Goal: Find specific page/section: Find specific page/section

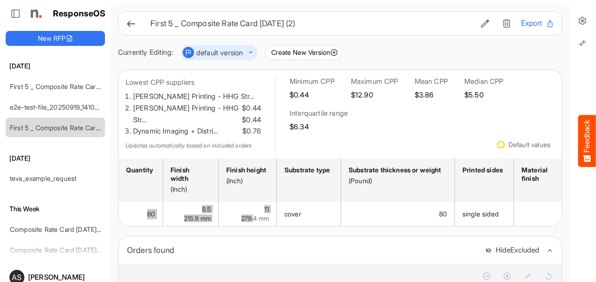
scroll to position [0, 628]
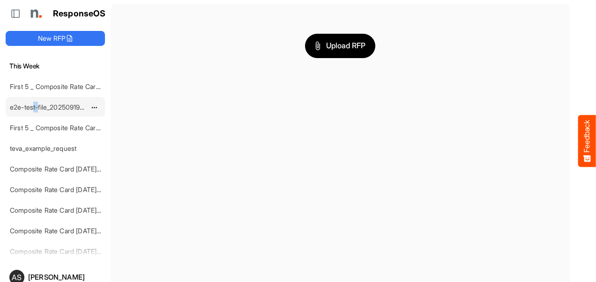
drag, startPoint x: 39, startPoint y: 99, endPoint x: 32, endPoint y: 101, distance: 7.3
click at [32, 101] on div "e2e-test-file_20250919_141053" at bounding box center [47, 106] width 83 height 19
click at [32, 103] on link "e2e-test-file_20250919_141053" at bounding box center [56, 107] width 93 height 8
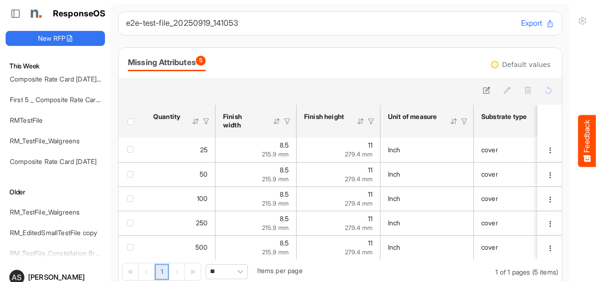
scroll to position [345, 0]
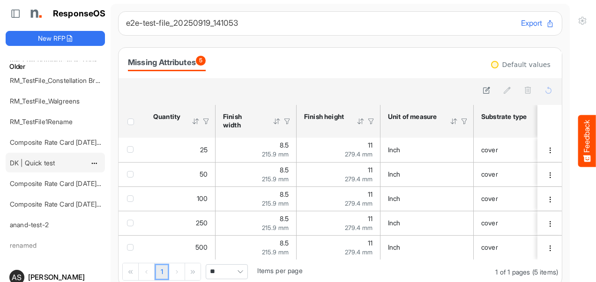
click at [39, 159] on link "DK | Quick test" at bounding box center [32, 163] width 45 height 8
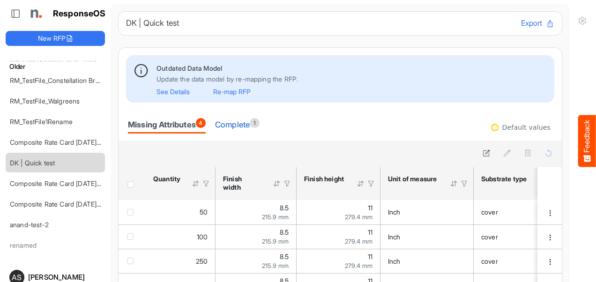
click at [237, 126] on div "Complete 1" at bounding box center [237, 124] width 44 height 13
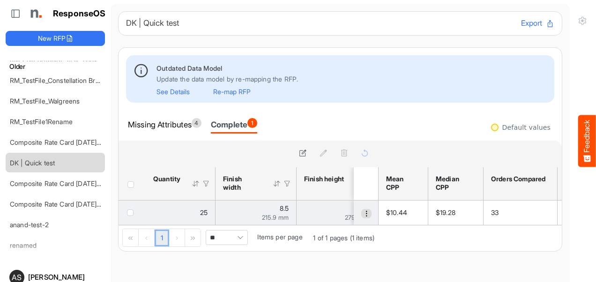
click at [363, 216] on span "dropdownbutton" at bounding box center [366, 213] width 7 height 7
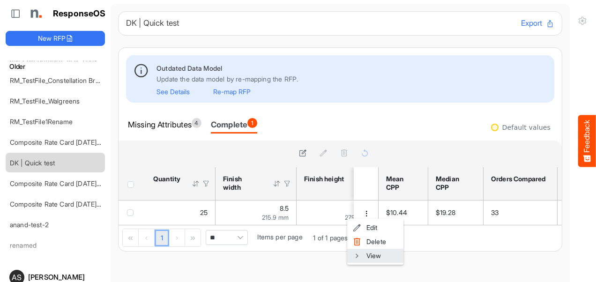
click at [356, 254] on span at bounding box center [357, 256] width 8 height 14
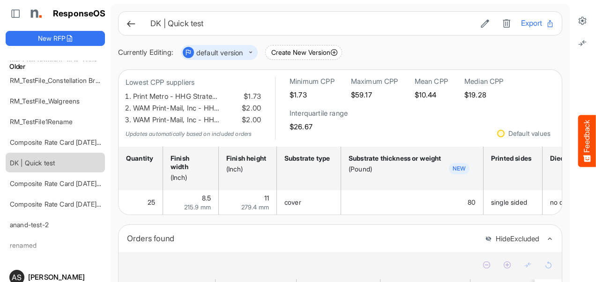
scroll to position [271, 0]
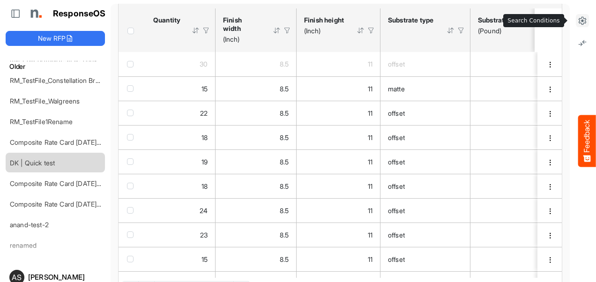
click at [577, 23] on icon at bounding box center [581, 20] width 9 height 9
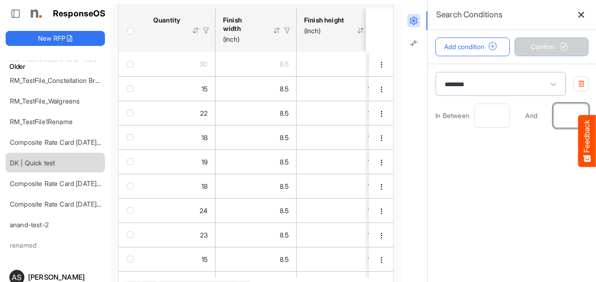
click at [555, 118] on input "**" at bounding box center [571, 115] width 34 height 23
type input "*"
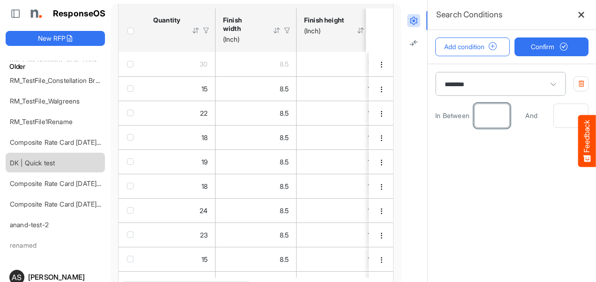
click at [488, 118] on input "*" at bounding box center [491, 115] width 34 height 23
type input "**"
click at [539, 119] on div "In Between ** And" at bounding box center [511, 116] width 153 height 24
click at [554, 120] on input "number" at bounding box center [571, 115] width 34 height 23
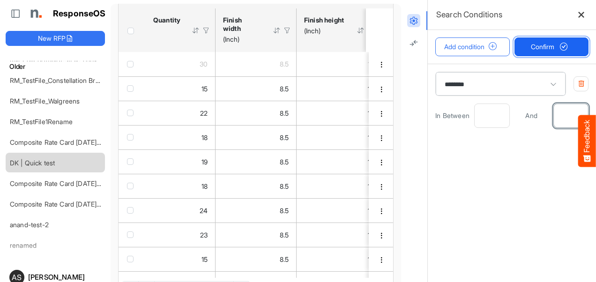
type input "**"
click at [540, 50] on span "Confirm" at bounding box center [551, 47] width 41 height 10
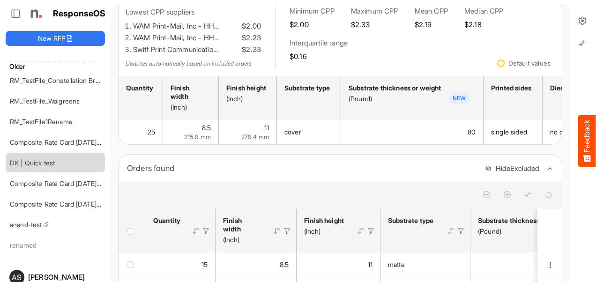
scroll to position [341, 0]
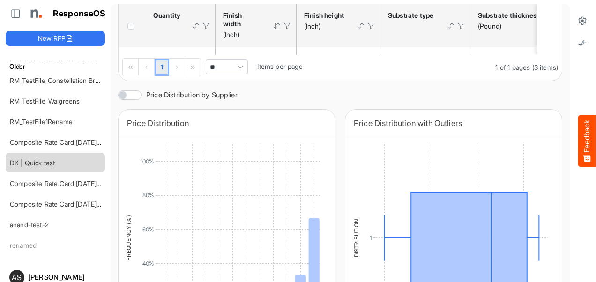
click at [569, 146] on div at bounding box center [582, 159] width 26 height 318
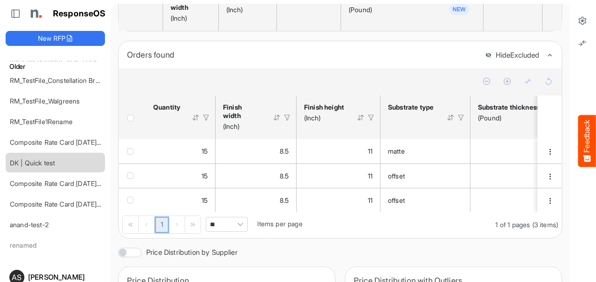
scroll to position [163, 0]
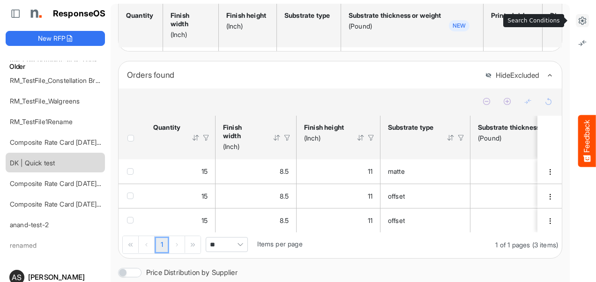
click at [577, 17] on icon at bounding box center [581, 20] width 9 height 9
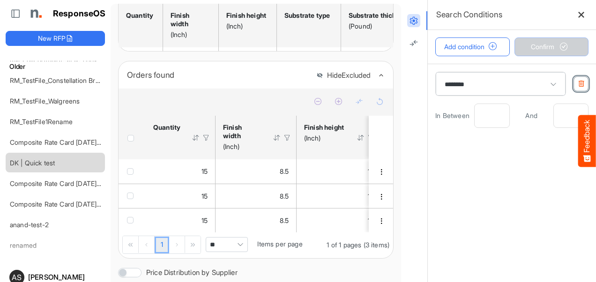
click at [577, 86] on icon "button" at bounding box center [580, 83] width 7 height 7
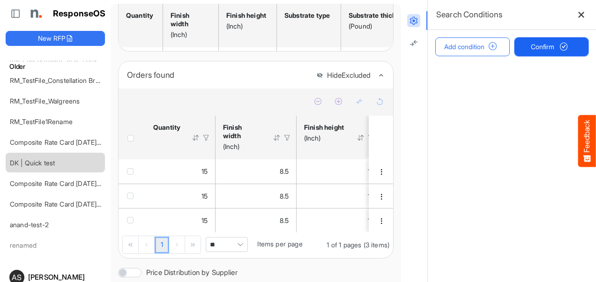
click at [535, 54] on button "Confirm" at bounding box center [551, 46] width 74 height 19
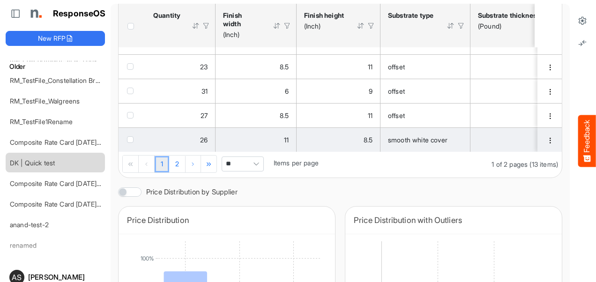
scroll to position [398, 0]
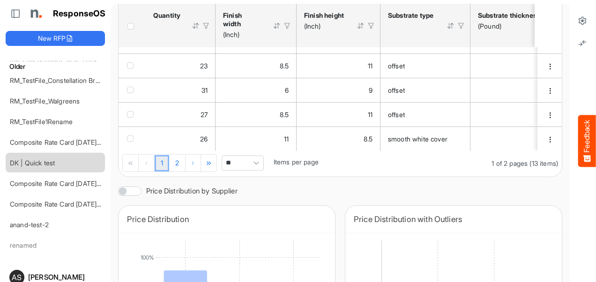
click at [256, 165] on span "Pagerdropdown" at bounding box center [256, 163] width 14 height 14
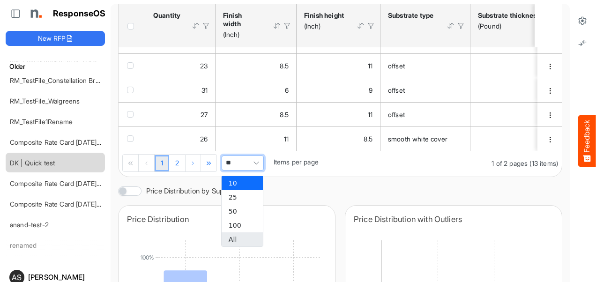
click at [244, 238] on li "All" at bounding box center [242, 239] width 41 height 14
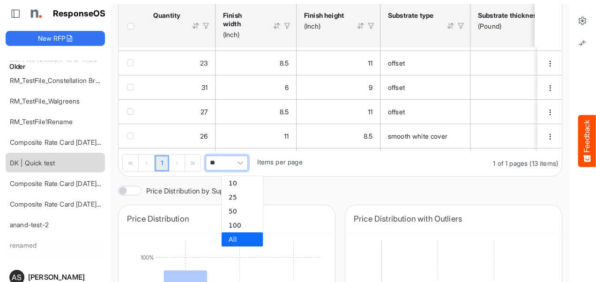
type input "***"
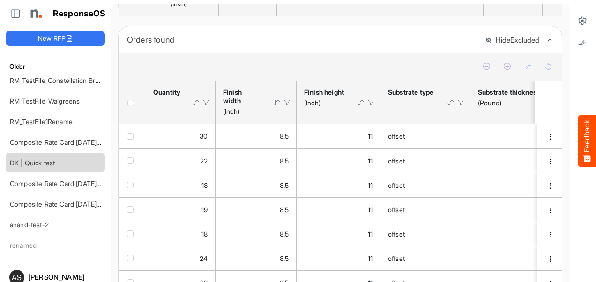
scroll to position [210, 0]
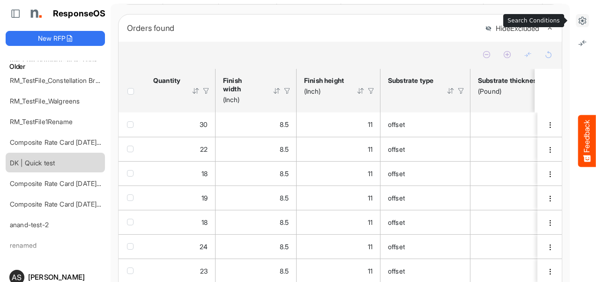
click at [577, 17] on icon at bounding box center [581, 20] width 9 height 9
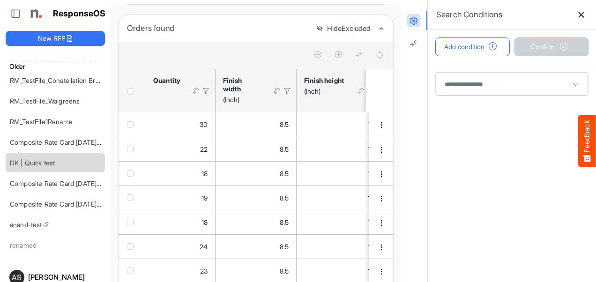
click at [466, 80] on span at bounding box center [512, 83] width 152 height 23
click at [466, 86] on span at bounding box center [512, 83] width 152 height 23
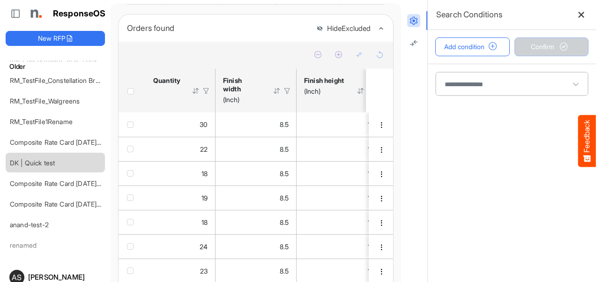
click at [466, 86] on span at bounding box center [512, 83] width 152 height 23
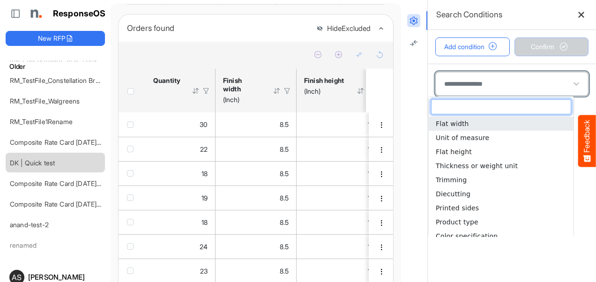
click at [569, 80] on span at bounding box center [576, 84] width 14 height 14
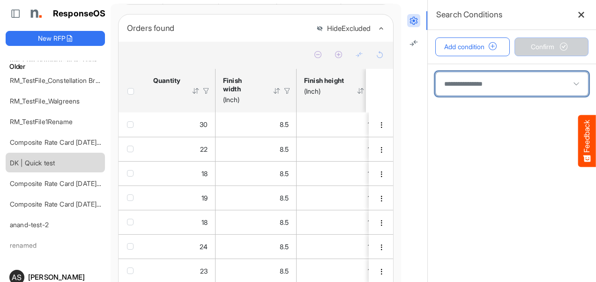
click at [569, 82] on span at bounding box center [576, 84] width 14 height 14
click at [569, 85] on span at bounding box center [576, 84] width 14 height 14
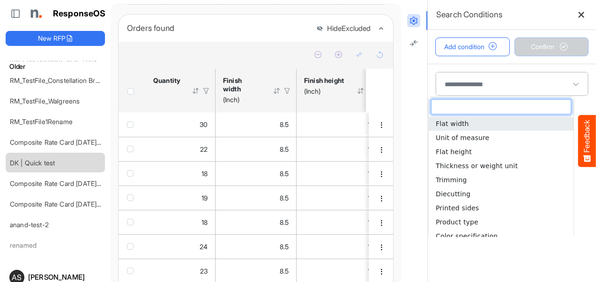
click at [470, 127] on li "Flat width" at bounding box center [501, 124] width 145 height 14
type input "**********"
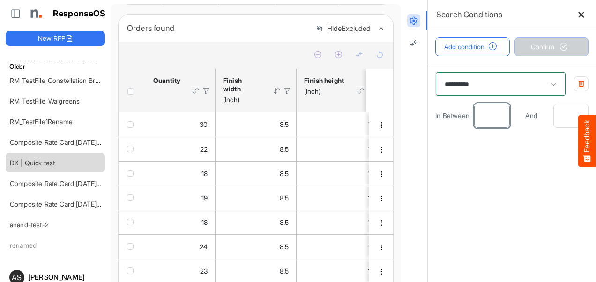
click at [475, 115] on input "number" at bounding box center [491, 115] width 34 height 23
type input "*"
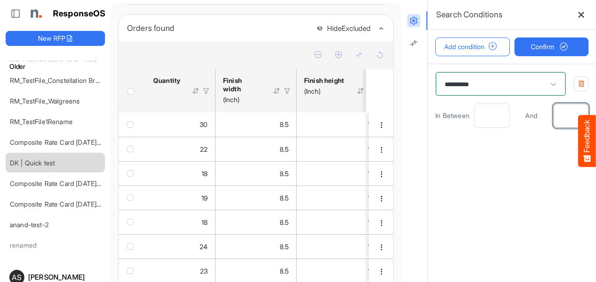
click at [559, 116] on input "number" at bounding box center [571, 115] width 34 height 23
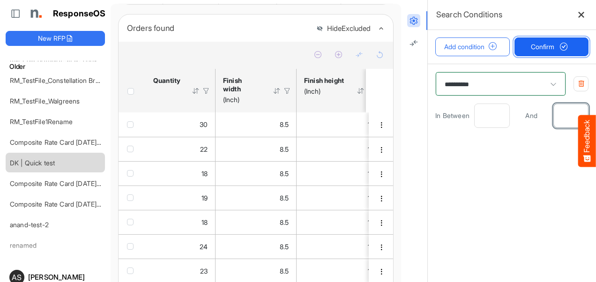
type input "*"
click at [537, 48] on span "Confirm" at bounding box center [551, 47] width 41 height 10
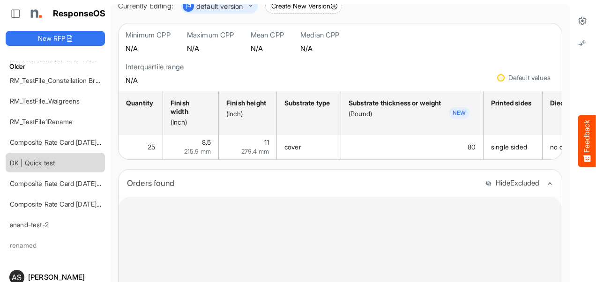
scroll to position [27, 0]
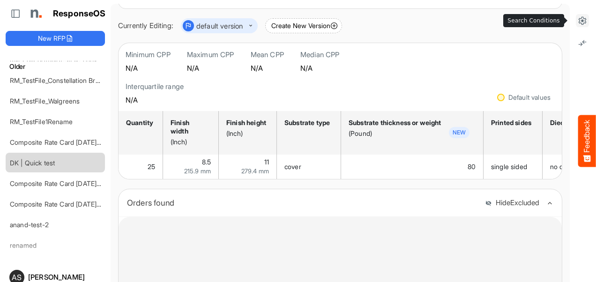
click at [576, 25] on button at bounding box center [582, 20] width 13 height 13
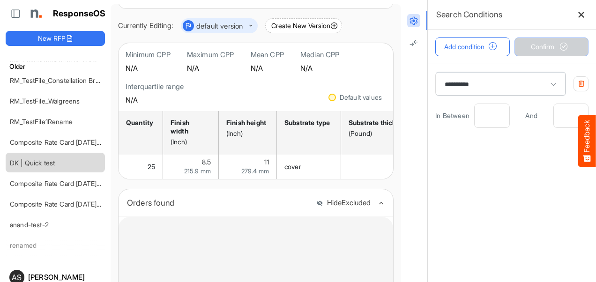
click at [577, 84] on icon "button" at bounding box center [580, 83] width 7 height 7
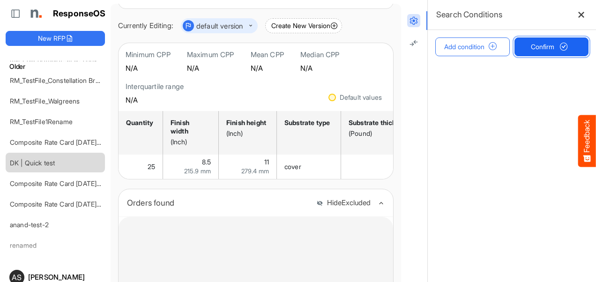
click at [556, 50] on span "submit" at bounding box center [564, 47] width 16 height 8
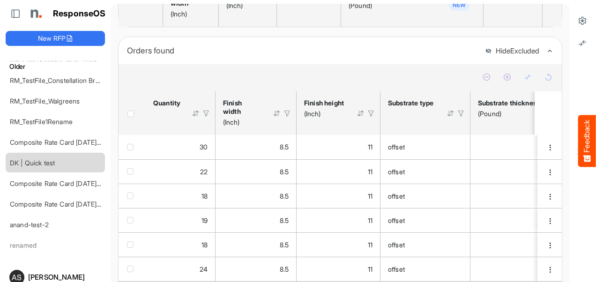
scroll to position [167, 0]
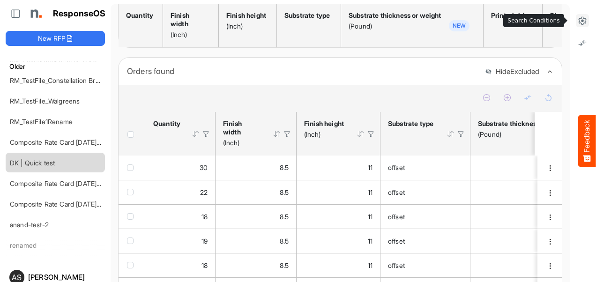
click at [577, 21] on icon at bounding box center [581, 20] width 9 height 9
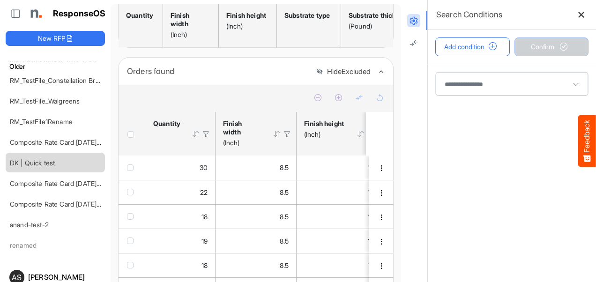
click at [454, 75] on span at bounding box center [512, 83] width 152 height 23
click at [454, 80] on span at bounding box center [512, 83] width 152 height 23
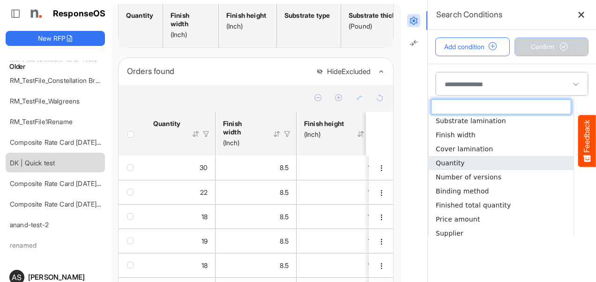
scroll to position [231, 0]
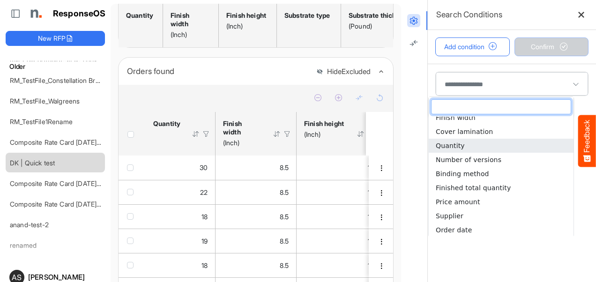
click at [456, 148] on span "Quantity" at bounding box center [450, 145] width 29 height 7
type input "********"
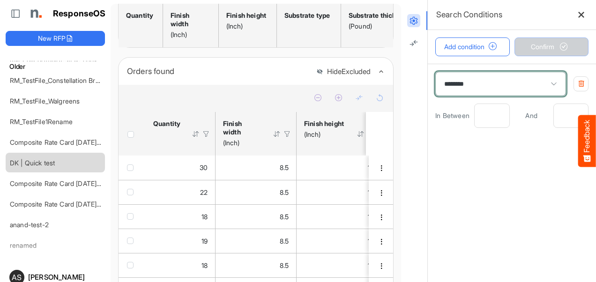
click at [478, 112] on input "number" at bounding box center [491, 115] width 34 height 23
click at [481, 117] on input "number" at bounding box center [491, 115] width 34 height 23
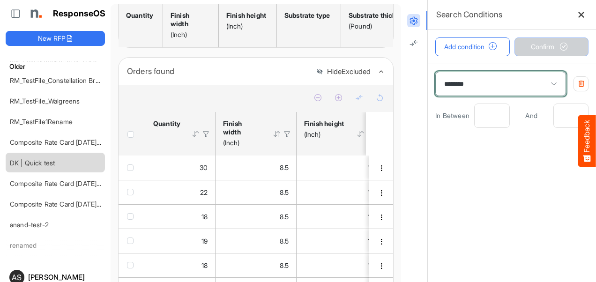
click at [481, 117] on input "number" at bounding box center [491, 115] width 34 height 23
click at [460, 153] on main "******** In Between And" at bounding box center [512, 173] width 168 height 218
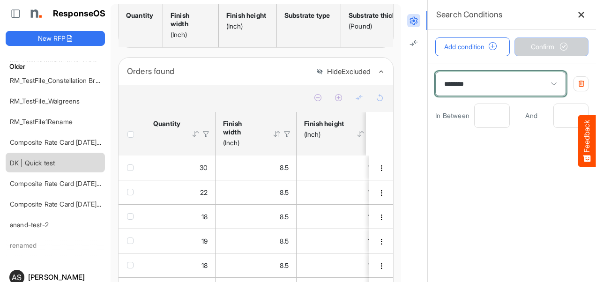
click at [474, 124] on input "number" at bounding box center [491, 115] width 34 height 23
click at [475, 119] on input "number" at bounding box center [491, 115] width 34 height 23
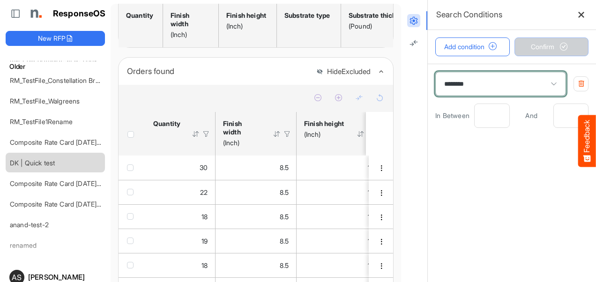
click at [475, 119] on input "number" at bounding box center [491, 115] width 34 height 23
click at [492, 115] on input "number" at bounding box center [491, 115] width 34 height 23
click at [487, 116] on input "number" at bounding box center [491, 115] width 34 height 23
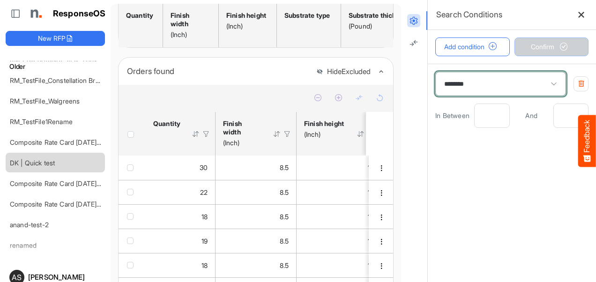
drag, startPoint x: 529, startPoint y: 116, endPoint x: 548, endPoint y: 113, distance: 19.4
click at [531, 115] on span "And" at bounding box center [531, 115] width 34 height 11
click at [554, 112] on input "number" at bounding box center [571, 115] width 34 height 23
click at [577, 82] on icon "button" at bounding box center [580, 83] width 7 height 7
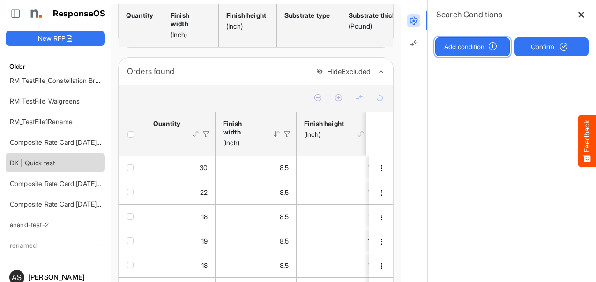
click at [479, 52] on button "Add condition" at bounding box center [472, 46] width 74 height 19
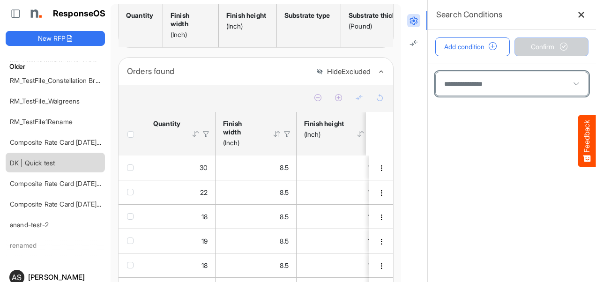
click at [478, 82] on span at bounding box center [512, 83] width 152 height 23
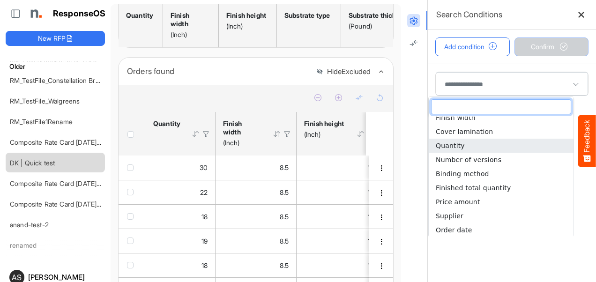
click at [456, 147] on span "Quantity" at bounding box center [450, 145] width 29 height 7
type input "********"
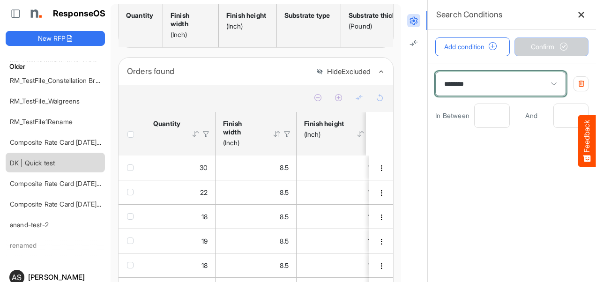
click at [477, 114] on input "number" at bounding box center [491, 115] width 34 height 23
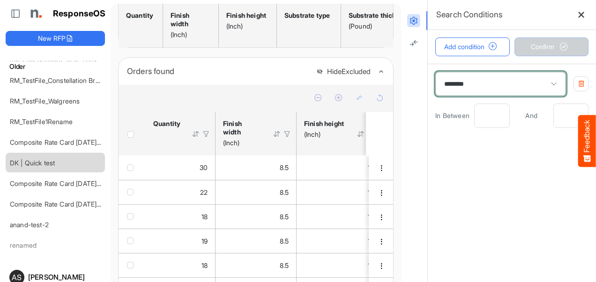
click at [477, 114] on input "number" at bounding box center [491, 115] width 34 height 23
click at [474, 114] on input "number" at bounding box center [491, 115] width 34 height 23
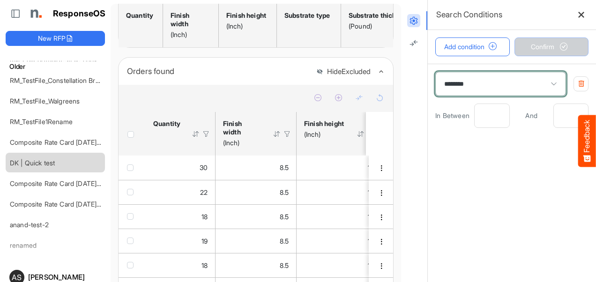
click at [474, 114] on input "number" at bounding box center [491, 115] width 34 height 23
click at [474, 109] on input "number" at bounding box center [491, 115] width 34 height 23
click at [474, 115] on input "number" at bounding box center [491, 115] width 34 height 23
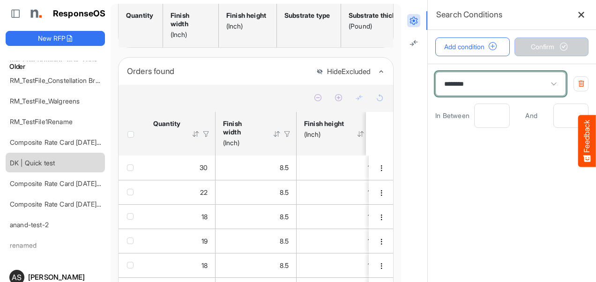
click at [474, 115] on input "number" at bounding box center [491, 115] width 34 height 23
click at [554, 116] on input "number" at bounding box center [571, 115] width 34 height 23
click at [573, 88] on button "button" at bounding box center [580, 83] width 15 height 15
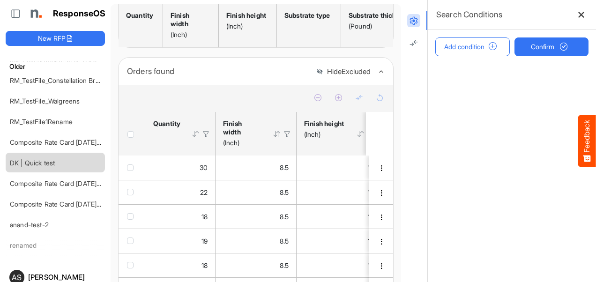
click at [563, 87] on main at bounding box center [512, 173] width 168 height 218
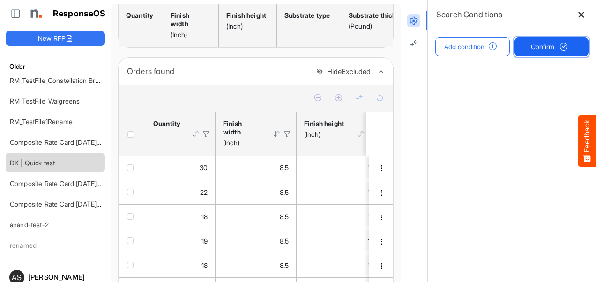
click at [556, 50] on span "submit" at bounding box center [564, 47] width 16 height 8
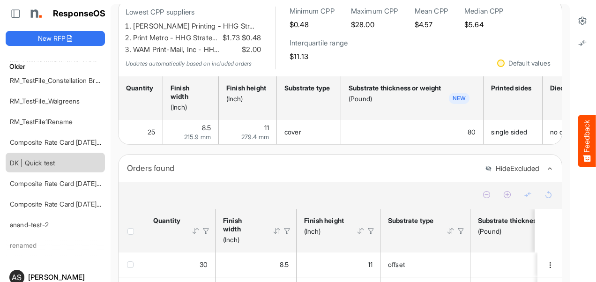
scroll to position [167, 0]
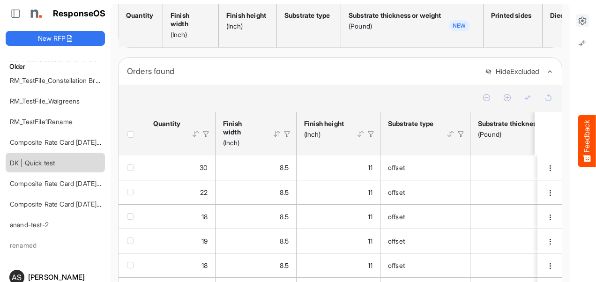
click at [577, 22] on icon at bounding box center [581, 20] width 9 height 9
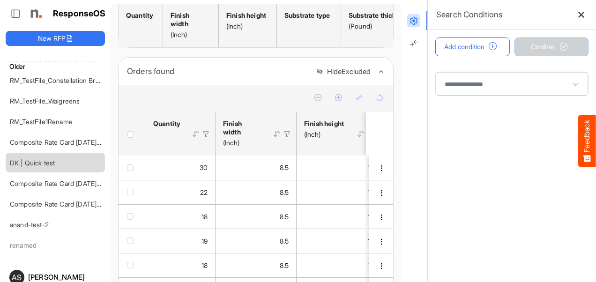
click at [457, 80] on span at bounding box center [512, 83] width 152 height 23
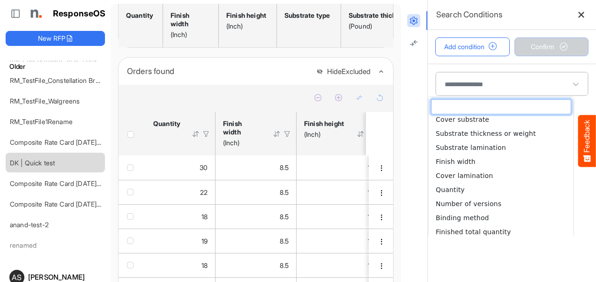
scroll to position [187, 0]
click at [457, 189] on span "Quantity" at bounding box center [450, 188] width 29 height 7
type input "********"
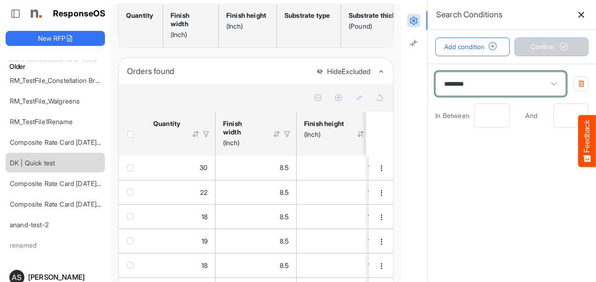
click at [474, 119] on input "number" at bounding box center [491, 115] width 34 height 23
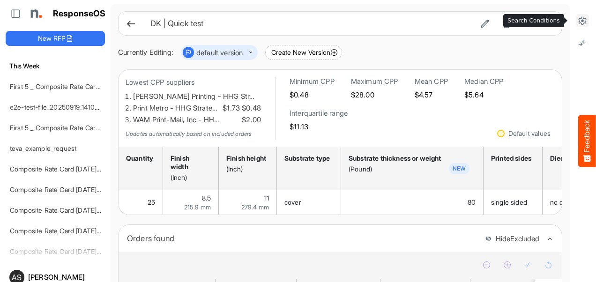
click at [577, 18] on icon at bounding box center [581, 20] width 9 height 9
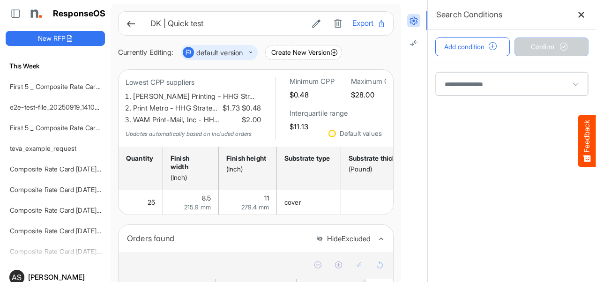
click at [456, 81] on span at bounding box center [512, 83] width 152 height 23
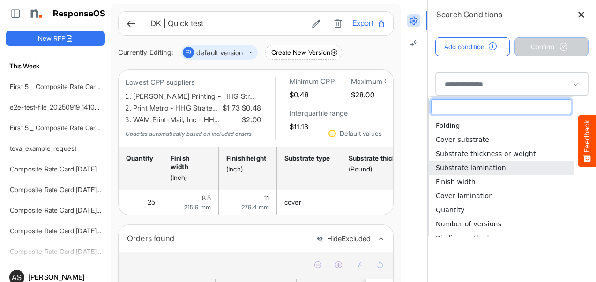
scroll to position [187, 0]
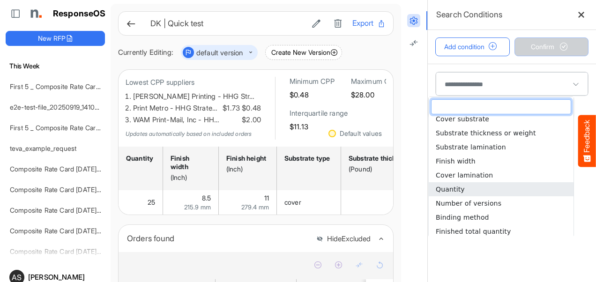
click at [451, 185] on span "Quantity" at bounding box center [450, 188] width 29 height 7
type input "********"
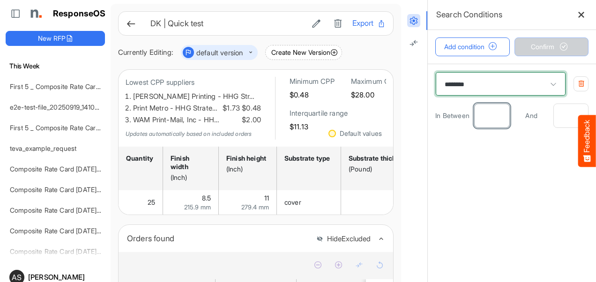
click at [484, 117] on input "number" at bounding box center [491, 115] width 34 height 23
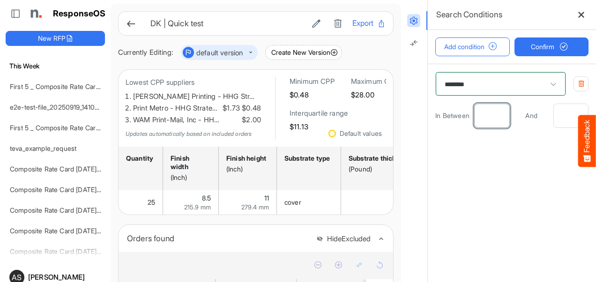
type input "**"
click at [560, 115] on input "number" at bounding box center [571, 115] width 34 height 23
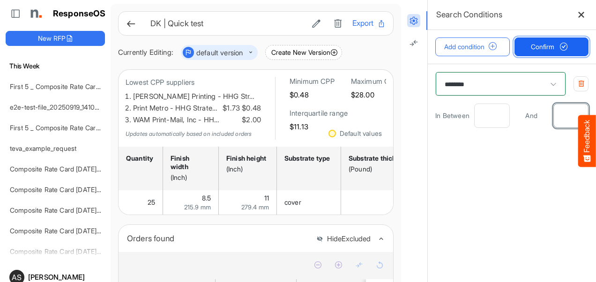
type input "**"
click at [521, 47] on button "Confirm" at bounding box center [551, 46] width 74 height 19
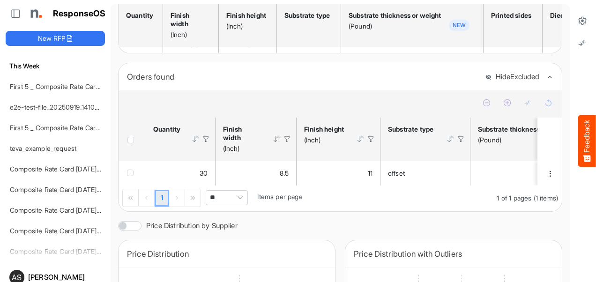
scroll to position [140, 0]
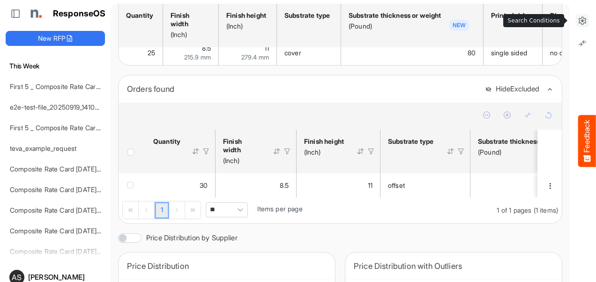
click at [577, 23] on icon at bounding box center [581, 20] width 9 height 9
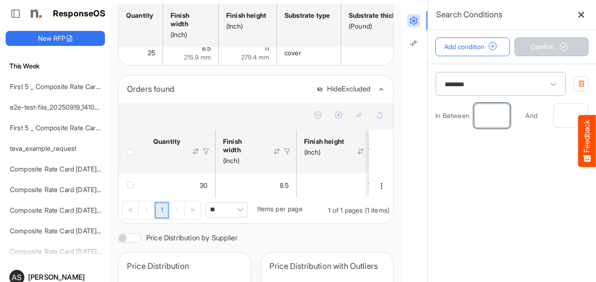
click at [490, 113] on input "**" at bounding box center [491, 115] width 34 height 23
type input "*"
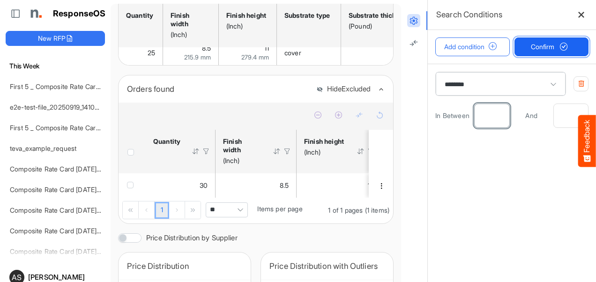
type input "**"
click at [532, 52] on button "Confirm" at bounding box center [551, 46] width 74 height 19
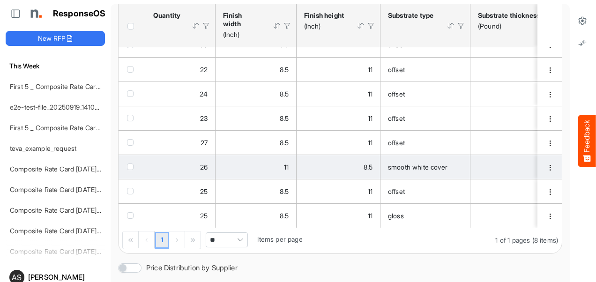
scroll to position [243, 0]
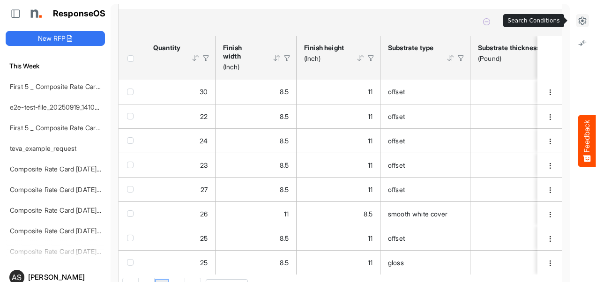
click at [577, 22] on icon at bounding box center [581, 20] width 9 height 9
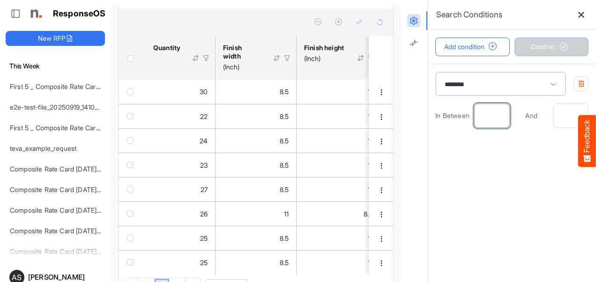
click at [485, 115] on input "**" at bounding box center [491, 115] width 34 height 23
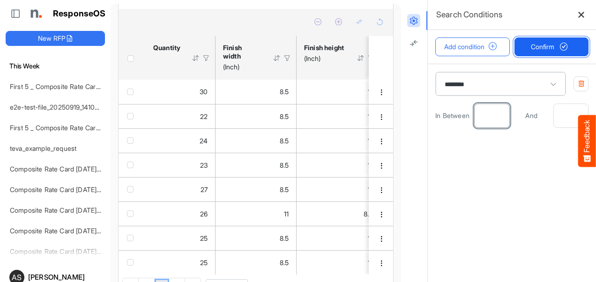
type input "**"
click at [522, 49] on button "Confirm" at bounding box center [551, 46] width 74 height 19
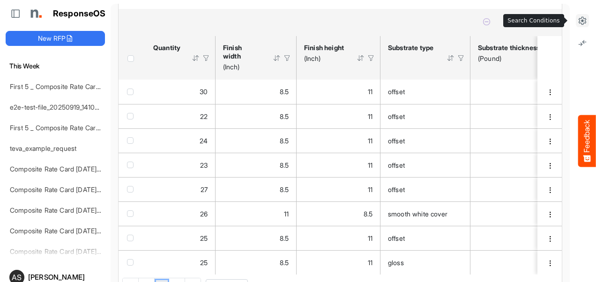
click at [576, 25] on button at bounding box center [582, 20] width 13 height 13
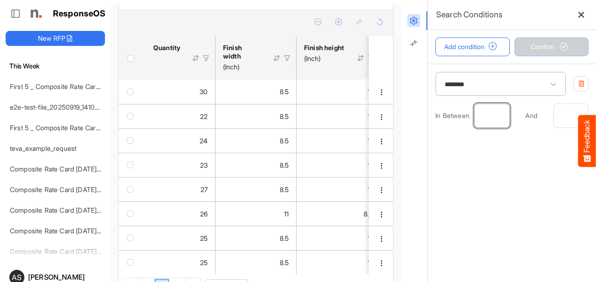
click at [483, 114] on input "**" at bounding box center [491, 115] width 34 height 23
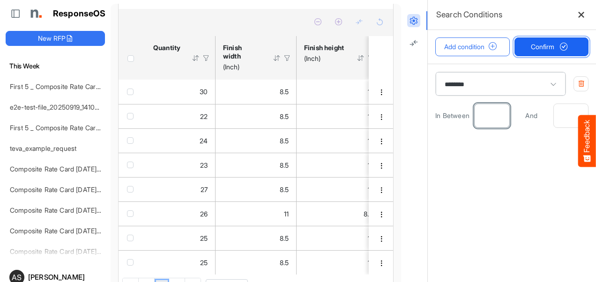
type input "**"
click at [532, 50] on span "Confirm" at bounding box center [551, 47] width 41 height 10
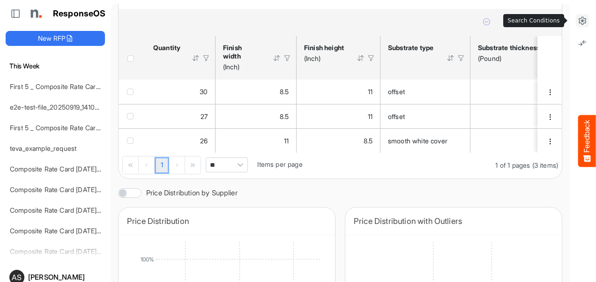
click at [577, 21] on icon at bounding box center [581, 20] width 9 height 9
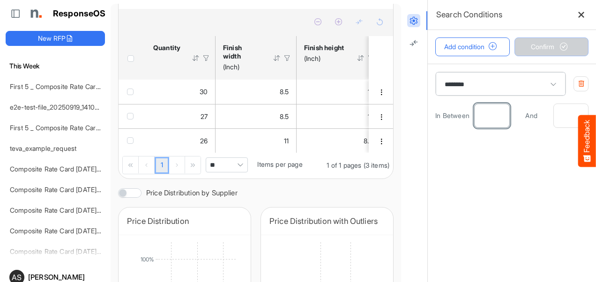
click at [489, 114] on input "**" at bounding box center [491, 115] width 34 height 23
type input "*"
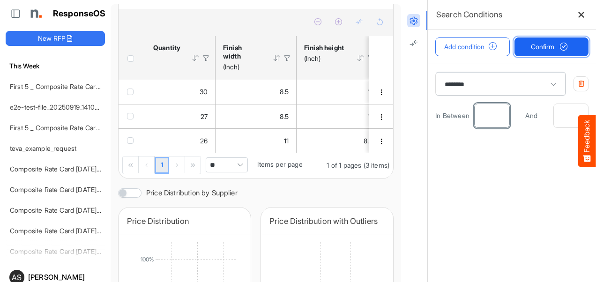
type input "**"
click at [531, 47] on span "Confirm" at bounding box center [551, 47] width 41 height 10
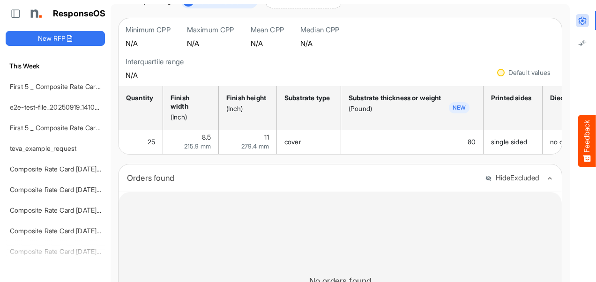
scroll to position [120, 0]
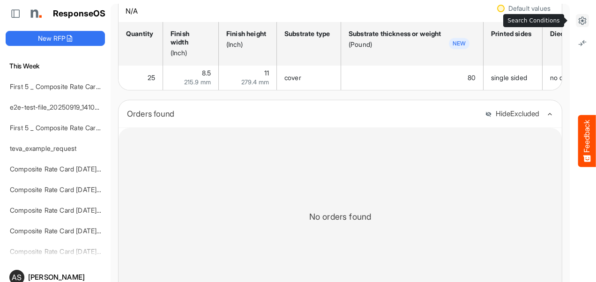
click at [577, 22] on icon at bounding box center [581, 20] width 9 height 9
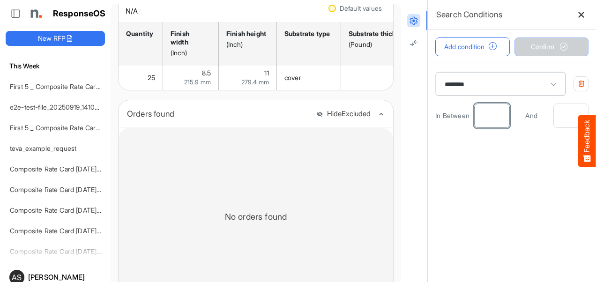
click at [484, 118] on input "**" at bounding box center [491, 115] width 34 height 23
type input "*"
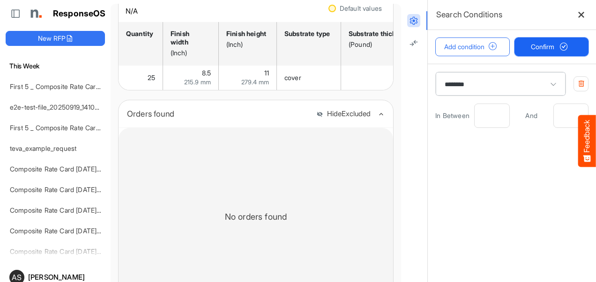
click at [544, 47] on span "Confirm" at bounding box center [551, 47] width 41 height 10
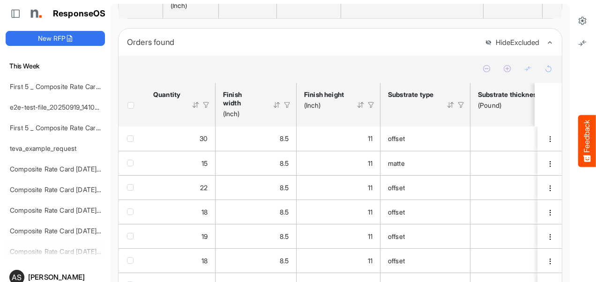
scroll to position [56, 0]
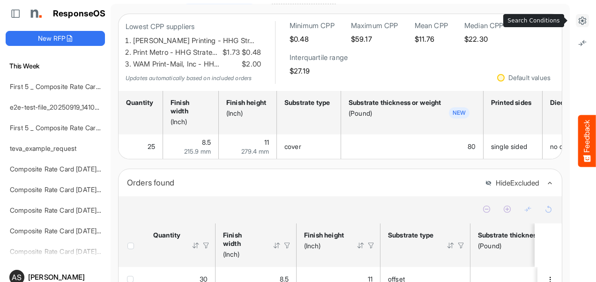
click at [577, 22] on icon at bounding box center [581, 20] width 9 height 9
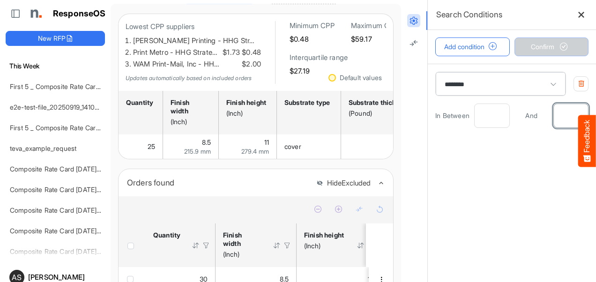
click at [556, 118] on input "**" at bounding box center [571, 115] width 34 height 23
type input "*"
click at [557, 117] on input "number" at bounding box center [571, 115] width 34 height 23
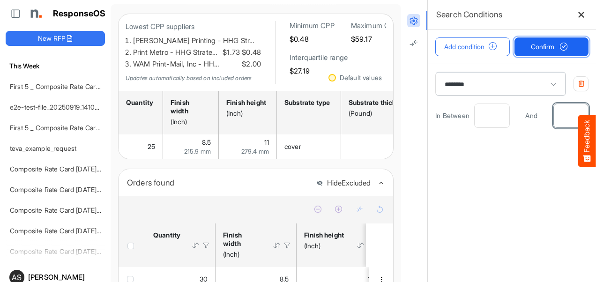
type input "*"
click at [538, 50] on span "Confirm" at bounding box center [551, 47] width 41 height 10
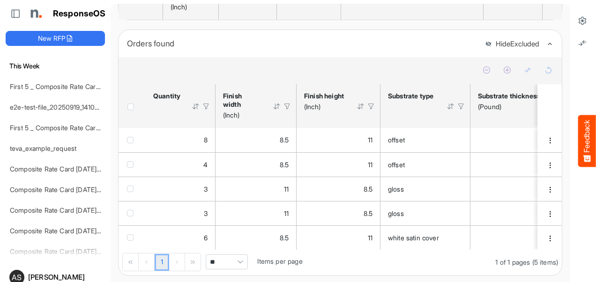
scroll to position [196, 0]
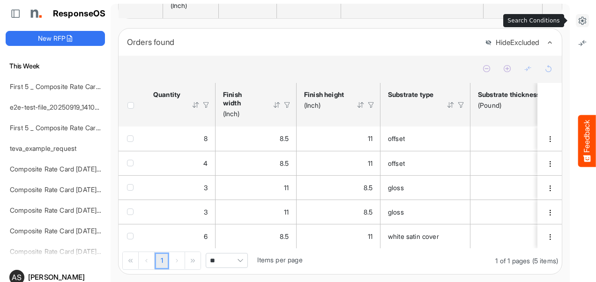
click at [577, 23] on icon at bounding box center [581, 20] width 9 height 9
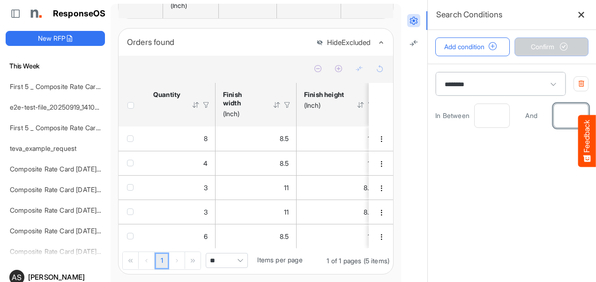
click at [554, 114] on input "*" at bounding box center [571, 115] width 34 height 23
click at [484, 116] on input "number" at bounding box center [491, 115] width 34 height 23
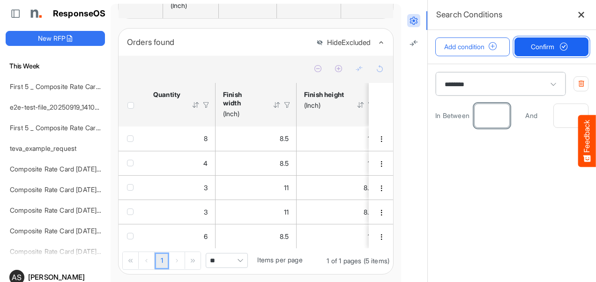
type input "*"
click at [531, 50] on span "Confirm" at bounding box center [551, 47] width 41 height 10
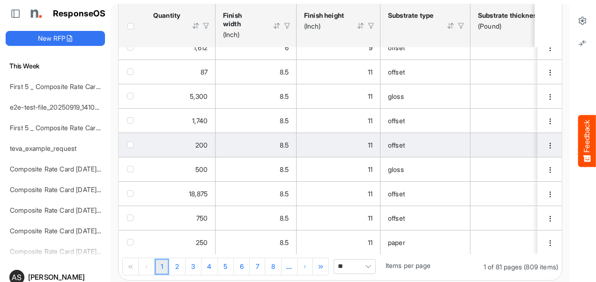
scroll to position [243, 0]
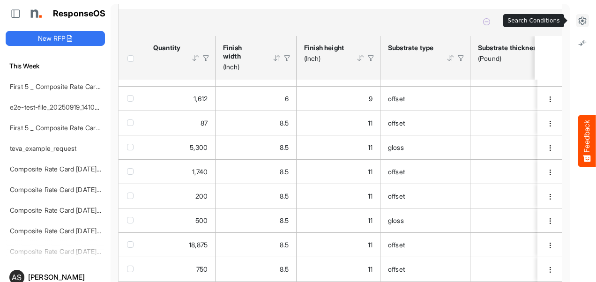
click at [577, 22] on icon at bounding box center [581, 20] width 9 height 9
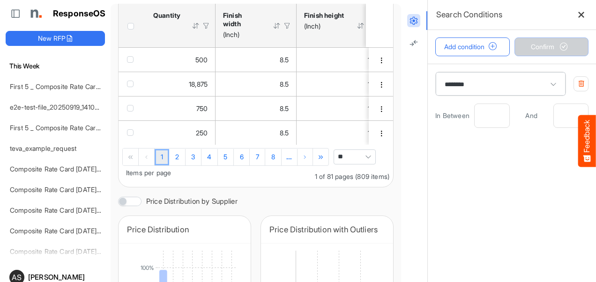
scroll to position [430, 0]
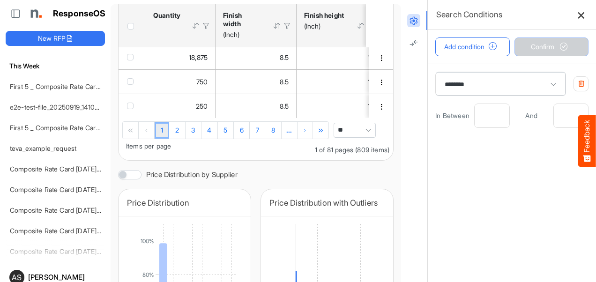
click at [577, 17] on icon at bounding box center [581, 15] width 8 height 8
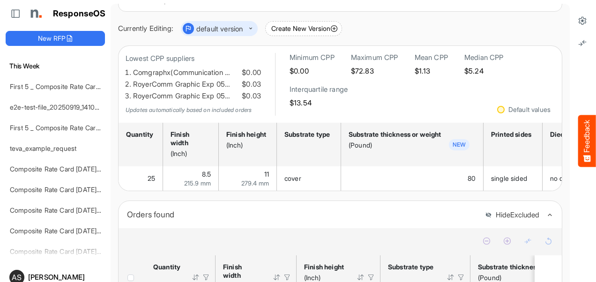
scroll to position [9, 0]
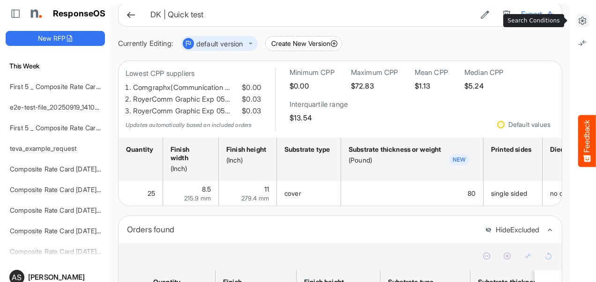
click at [577, 21] on icon at bounding box center [581, 20] width 9 height 9
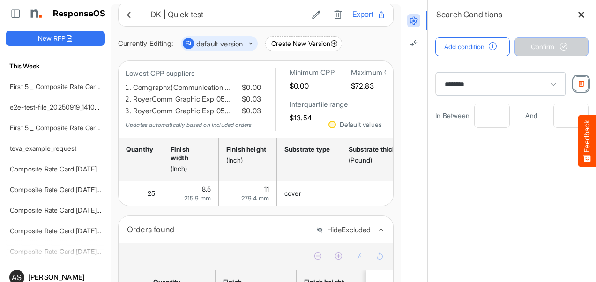
click at [573, 79] on button "button" at bounding box center [580, 83] width 15 height 15
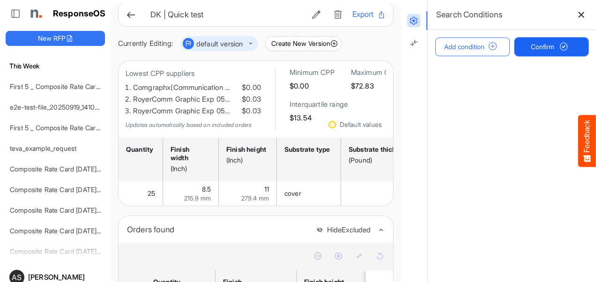
click at [534, 46] on span "Confirm" at bounding box center [551, 47] width 41 height 10
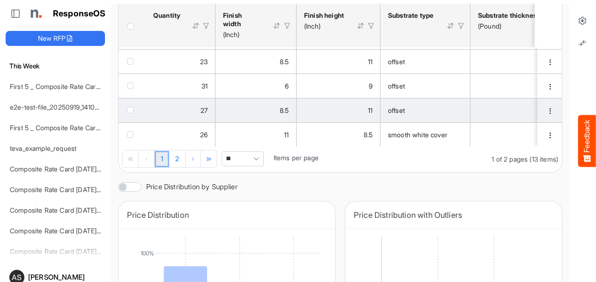
scroll to position [430, 0]
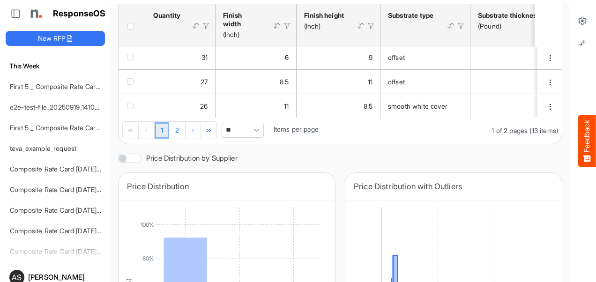
drag, startPoint x: 473, startPoint y: 135, endPoint x: 540, endPoint y: 137, distance: 67.5
click at [540, 136] on div "1 of 2 pages (13 items)" at bounding box center [524, 128] width 67 height 15
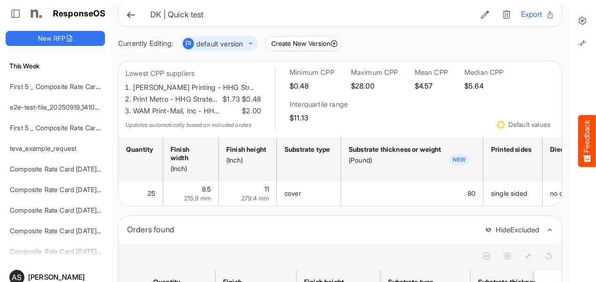
scroll to position [0, 0]
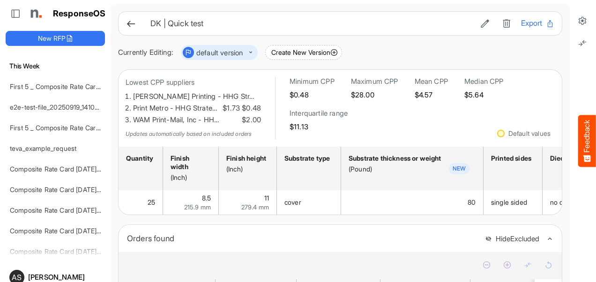
click at [135, 25] on icon at bounding box center [131, 24] width 10 height 10
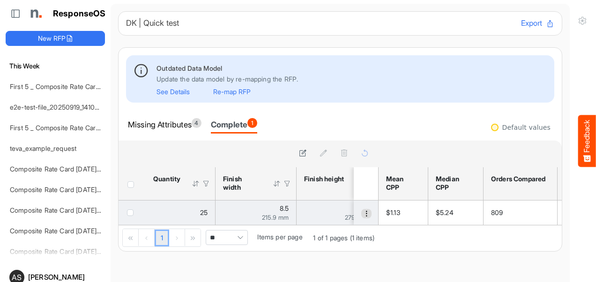
click at [363, 213] on span "dropdownbutton" at bounding box center [366, 213] width 7 height 7
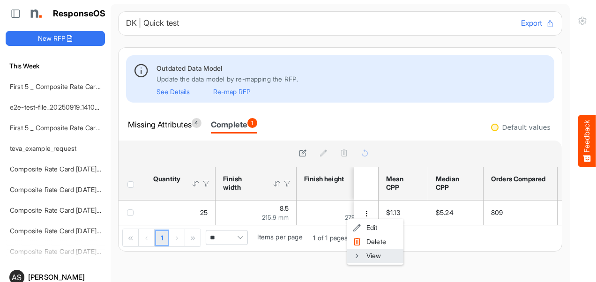
click at [372, 257] on li "View" at bounding box center [375, 256] width 56 height 14
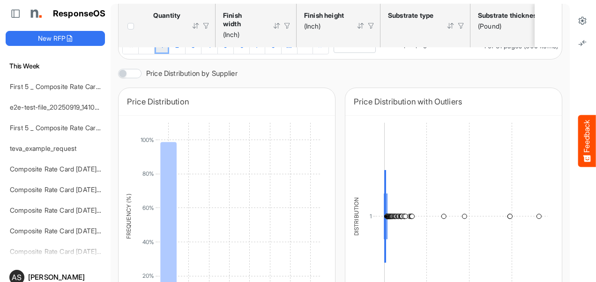
scroll to position [375, 0]
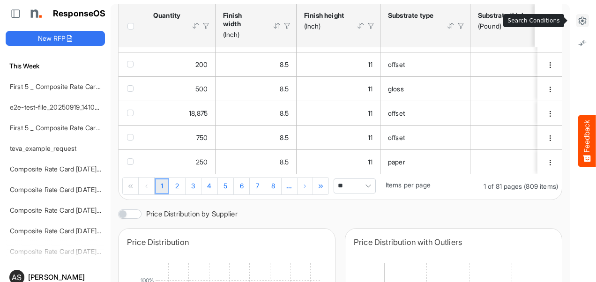
click at [577, 22] on icon at bounding box center [581, 20] width 9 height 9
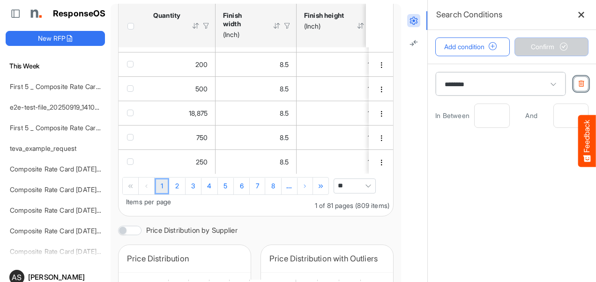
click at [577, 85] on icon "button" at bounding box center [580, 83] width 7 height 7
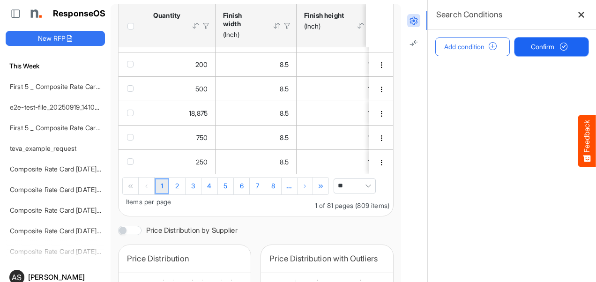
click at [532, 46] on span "Confirm" at bounding box center [551, 47] width 41 height 10
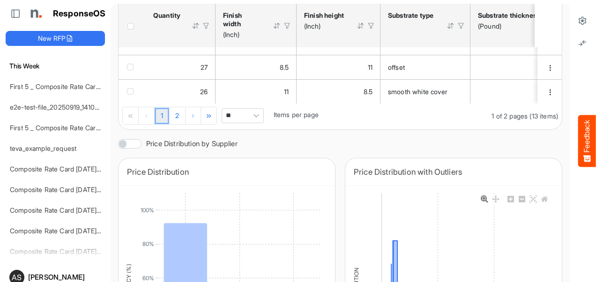
scroll to position [398, 0]
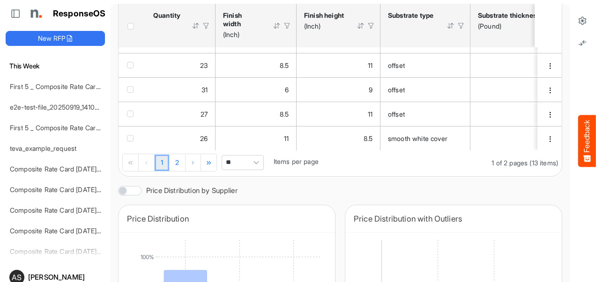
click at [235, 165] on span "**" at bounding box center [243, 162] width 42 height 15
click at [367, 182] on div "DK | Quick test Export Currently Editing: default version Create New Version Lo…" at bounding box center [340, 172] width 444 height 1119
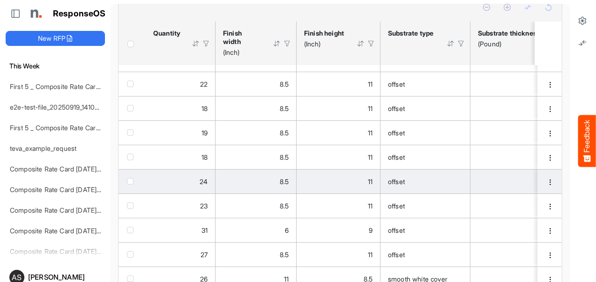
scroll to position [304, 0]
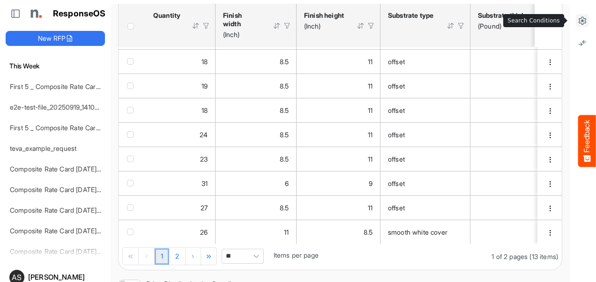
click at [577, 22] on icon at bounding box center [581, 20] width 9 height 9
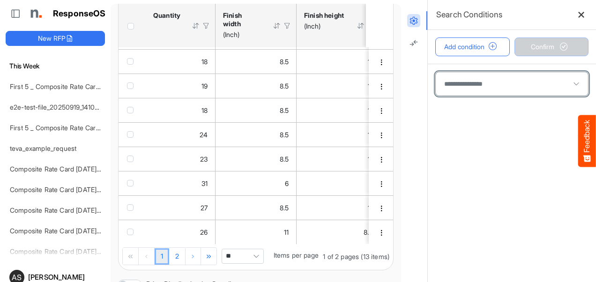
click at [486, 82] on span at bounding box center [512, 83] width 152 height 23
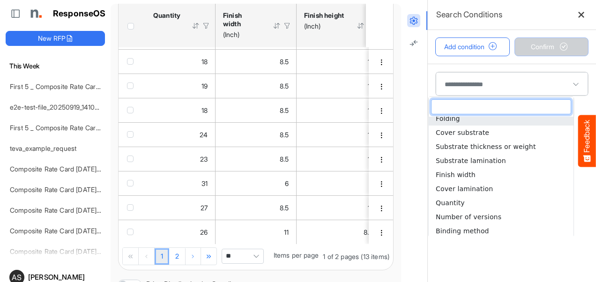
scroll to position [187, 0]
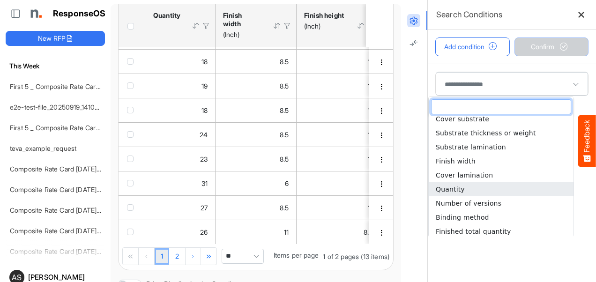
click at [463, 190] on li "Quantity" at bounding box center [501, 189] width 145 height 14
type input "********"
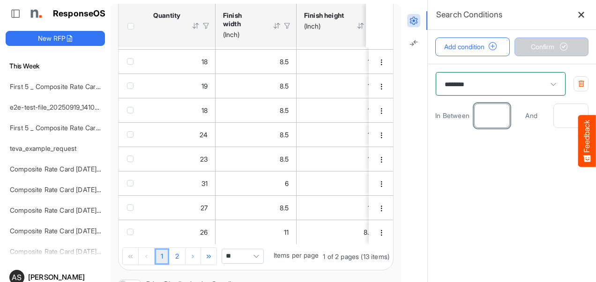
click at [481, 121] on input "number" at bounding box center [491, 115] width 34 height 23
type input "*"
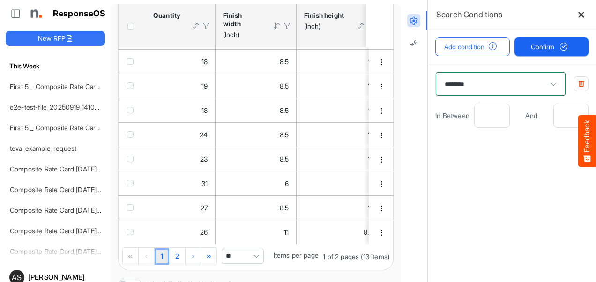
click at [532, 50] on span "Confirm" at bounding box center [551, 47] width 41 height 10
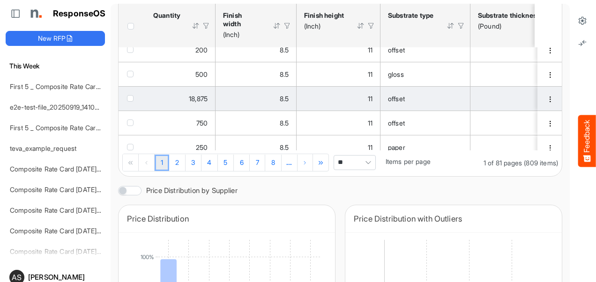
scroll to position [0, 0]
